Goal: Information Seeking & Learning: Learn about a topic

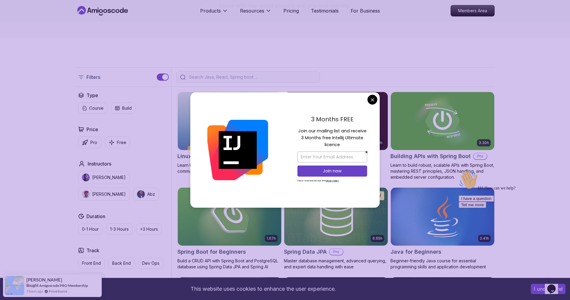
scroll to position [95, 0]
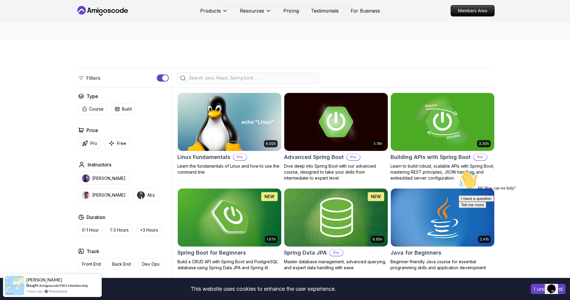
click at [392, 70] on div "Filters" at bounding box center [285, 78] width 419 height 20
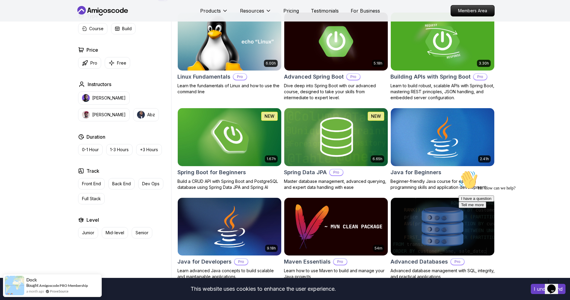
scroll to position [182, 0]
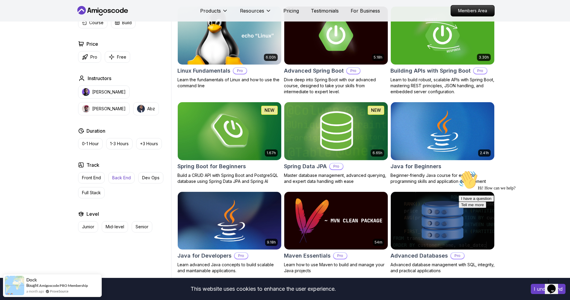
click at [115, 177] on p "Back End" at bounding box center [121, 178] width 19 height 6
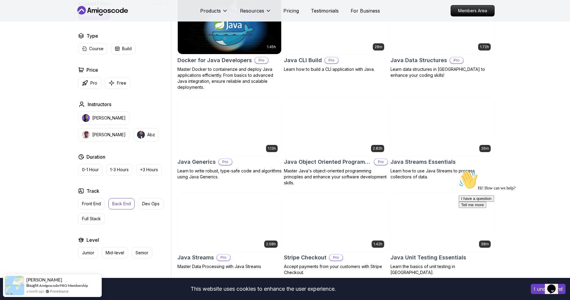
scroll to position [388, 0]
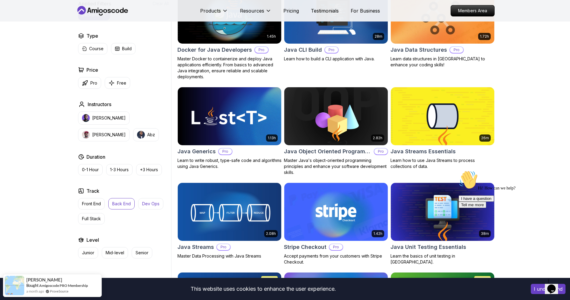
click at [154, 201] on p "Dev Ops" at bounding box center [150, 204] width 17 height 6
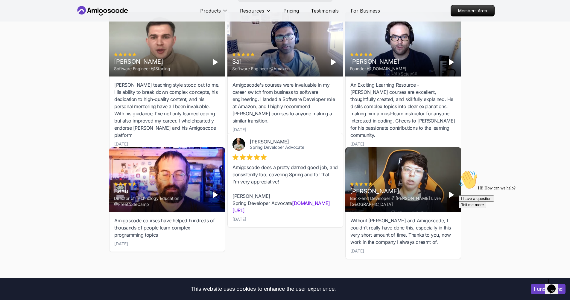
scroll to position [774, 0]
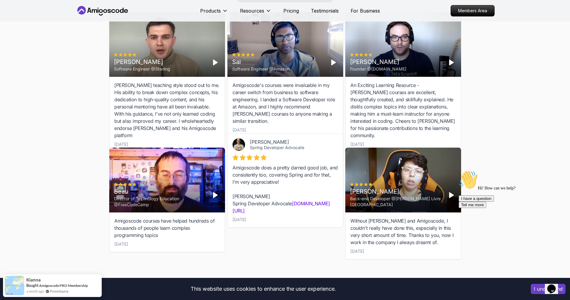
click at [227, 247] on div "Cristian Software Engineer @[PERSON_NAME] teaching style stood out to me. His a…" at bounding box center [285, 137] width 352 height 250
click at [498, 165] on div "Students Success Discover How Our Students Succeed See how our students are ach…" at bounding box center [285, 100] width 570 height 381
